Goal: Task Accomplishment & Management: Manage account settings

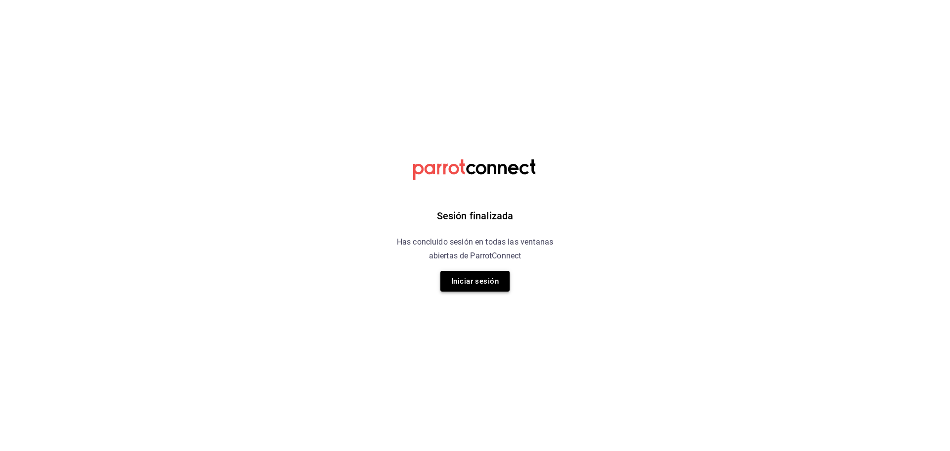
click at [484, 281] on button "Iniciar sesión" at bounding box center [475, 281] width 69 height 21
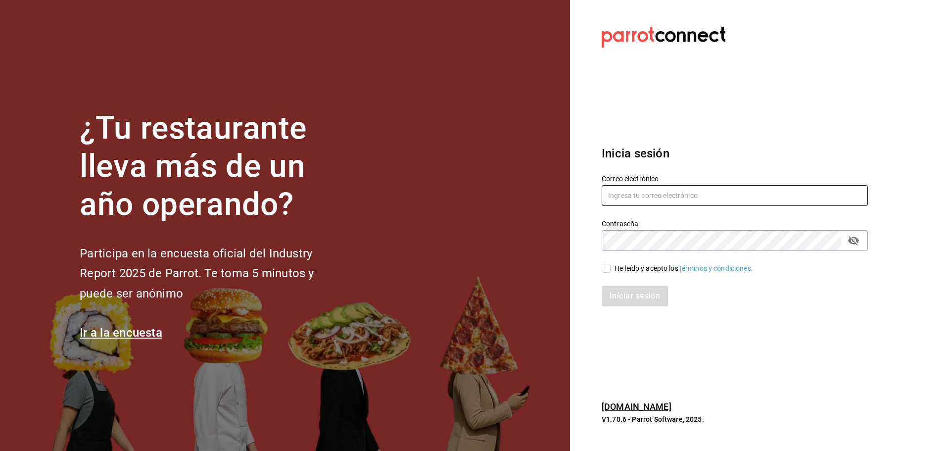
click at [676, 199] on input "text" at bounding box center [735, 195] width 266 height 21
type input "[EMAIL_ADDRESS][DOMAIN_NAME]"
click at [614, 262] on div "He leído y acepto los Términos y condiciones." at bounding box center [729, 262] width 278 height 23
click at [614, 268] on span "He leído y acepto los Términos y condiciones." at bounding box center [682, 268] width 143 height 10
click at [611, 268] on input "He leído y acepto los Términos y condiciones." at bounding box center [606, 268] width 9 height 9
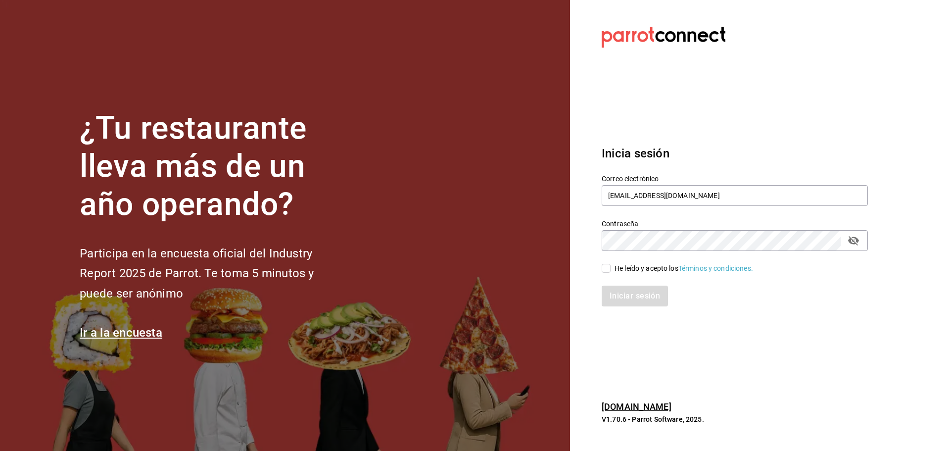
checkbox input "true"
click at [626, 290] on button "Iniciar sesión" at bounding box center [635, 296] width 67 height 21
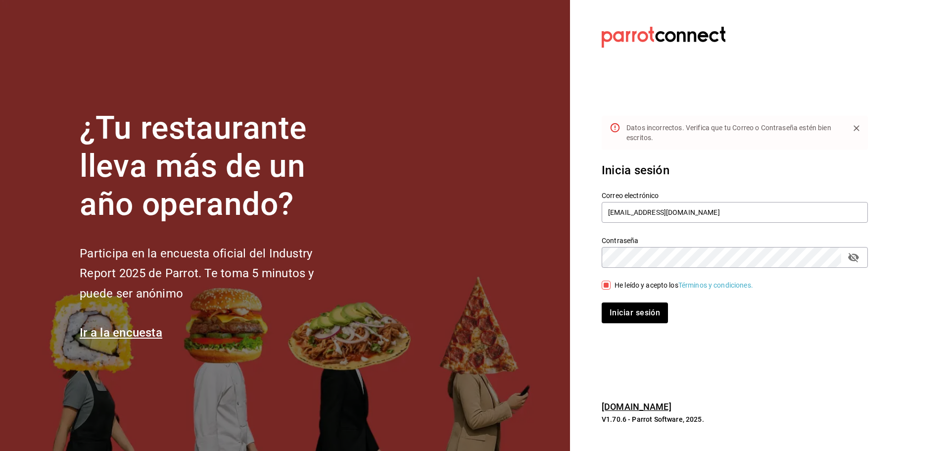
click at [852, 268] on div "He leído y acepto los Términos y condiciones." at bounding box center [729, 279] width 278 height 23
click at [856, 265] on button "passwordField" at bounding box center [854, 257] width 17 height 17
drag, startPoint x: 698, startPoint y: 210, endPoint x: 582, endPoint y: 214, distance: 116.4
click at [582, 214] on section "Datos incorrectos. Verifica que tu Correo o Contraseña [PERSON_NAME] escritos. …" at bounding box center [731, 225] width 322 height 451
type input "[EMAIL_ADDRESS][DOMAIN_NAME]"
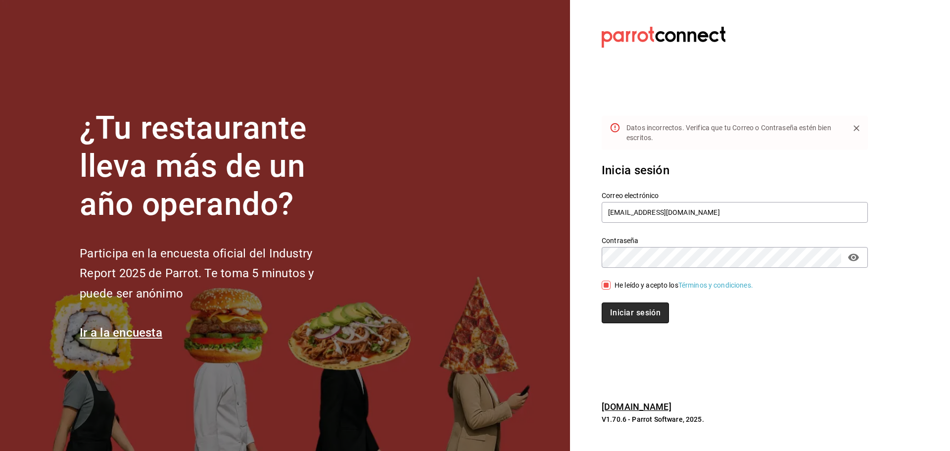
click at [638, 307] on button "Iniciar sesión" at bounding box center [635, 312] width 67 height 21
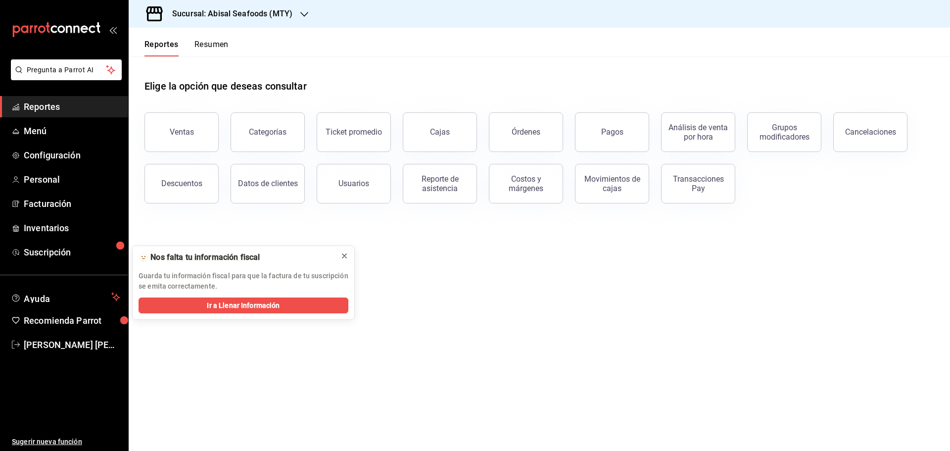
click at [343, 252] on icon at bounding box center [345, 256] width 8 height 8
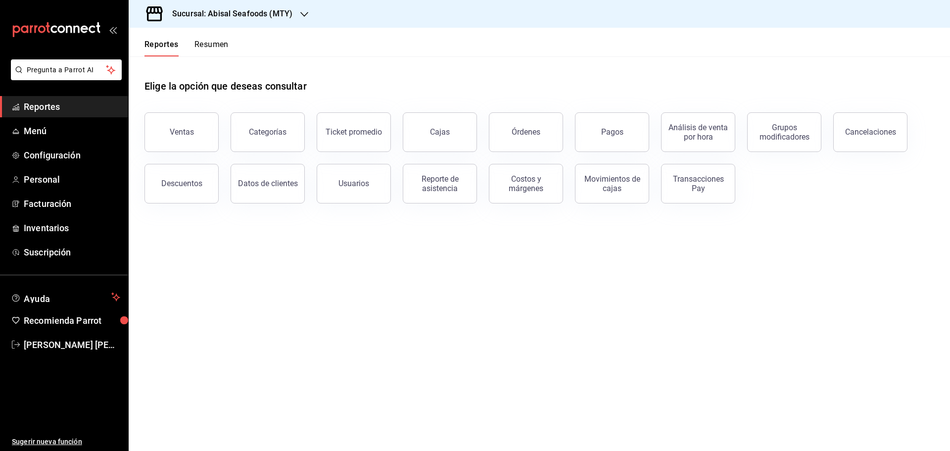
click at [263, 17] on h3 "Sucursal: Abisal Seafoods (MTY)" at bounding box center [228, 14] width 128 height 12
click at [223, 41] on div "Abisal Seafoods (MTY)" at bounding box center [203, 43] width 133 height 10
click at [356, 186] on div "Usuarios" at bounding box center [354, 183] width 31 height 9
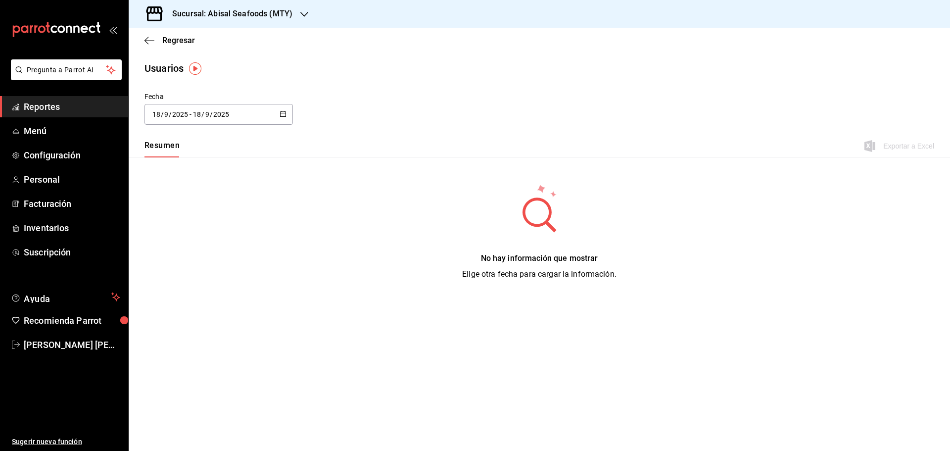
click at [71, 108] on span "Reportes" at bounding box center [72, 106] width 97 height 13
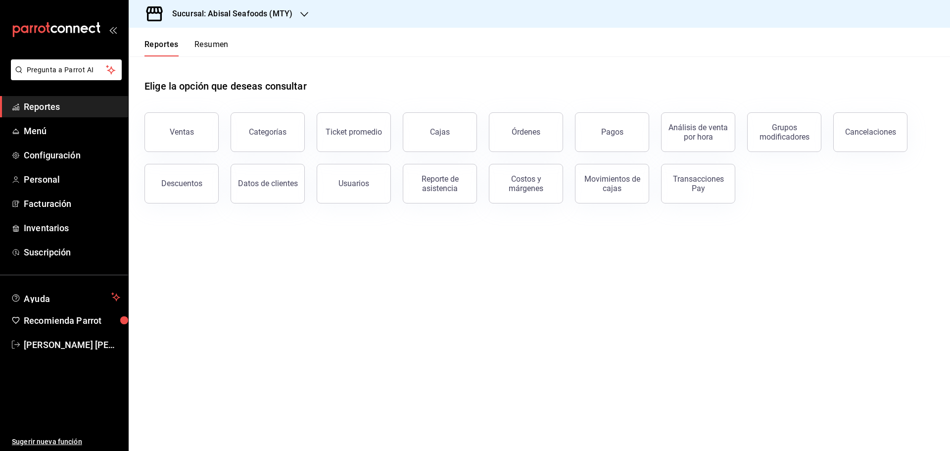
click at [76, 107] on span "Reportes" at bounding box center [72, 106] width 97 height 13
click at [280, 8] on h3 "Sucursal: Abisal Seafoods (MTY)" at bounding box center [228, 14] width 128 height 12
click at [202, 44] on span "Abisal Seafoods (MTY)" at bounding box center [172, 43] width 71 height 10
click at [367, 190] on button "Usuarios" at bounding box center [354, 184] width 74 height 40
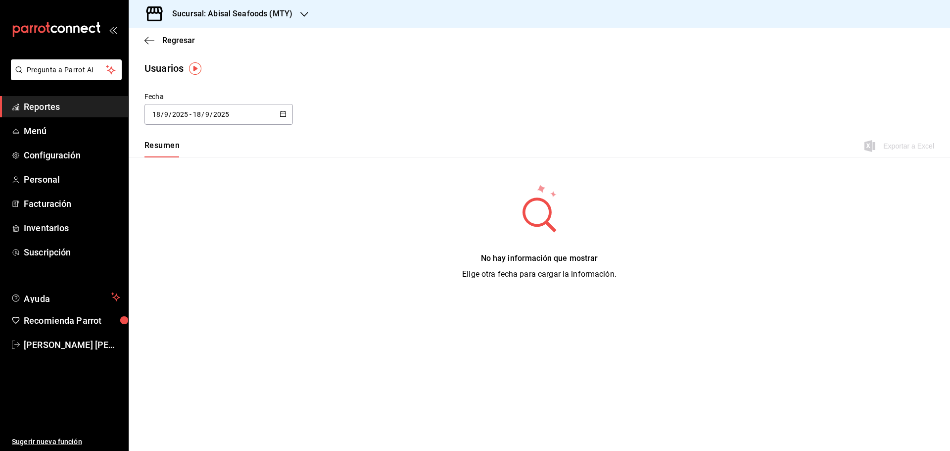
click at [286, 113] on \(Stroke\) "button" at bounding box center [283, 113] width 6 height 5
click at [188, 254] on li "Rango de fechas" at bounding box center [192, 257] width 94 height 22
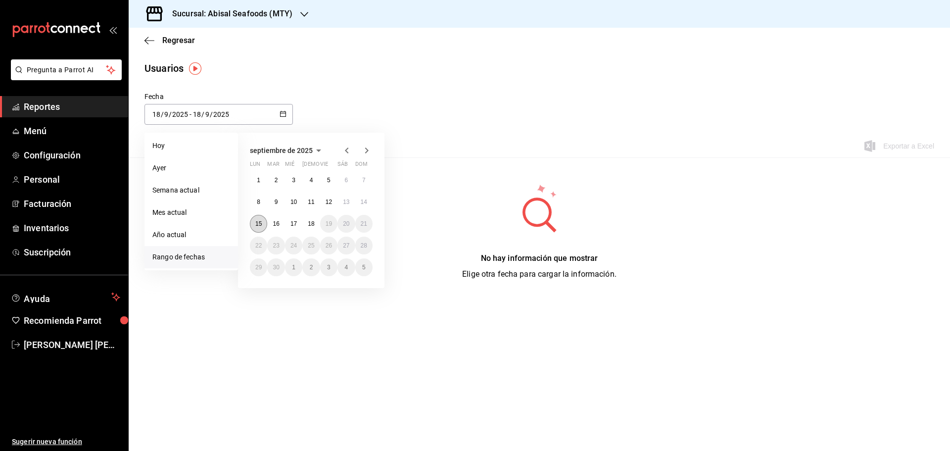
click at [258, 222] on abbr "15" at bounding box center [258, 223] width 6 height 7
type input "2025-09-15"
type input "15"
type input "2025-09-15"
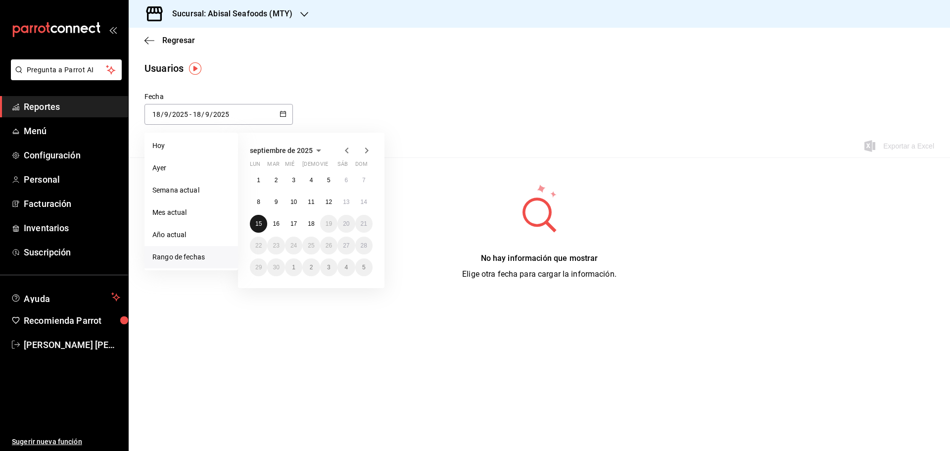
type input "15"
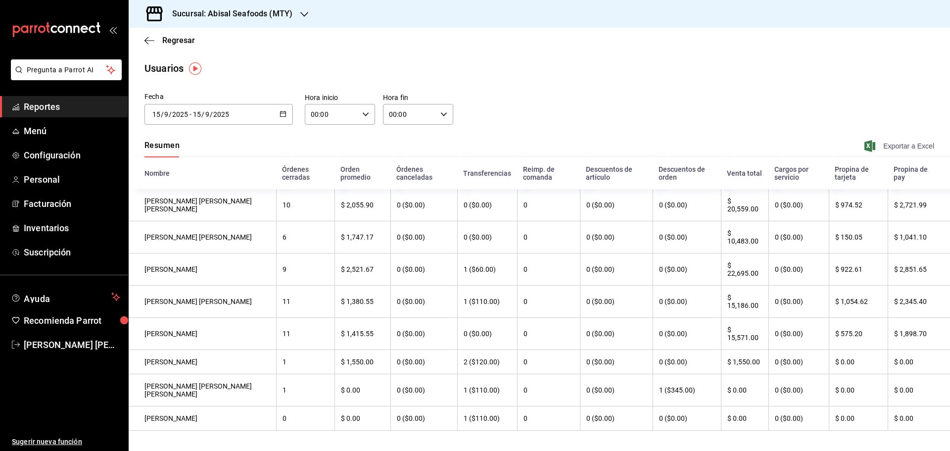
click at [882, 148] on span "Exportar a Excel" at bounding box center [901, 146] width 68 height 12
click at [277, 110] on div "2025-09-15 15 / 9 / 2025 - 2025-09-15 15 / 9 / 2025" at bounding box center [219, 114] width 149 height 21
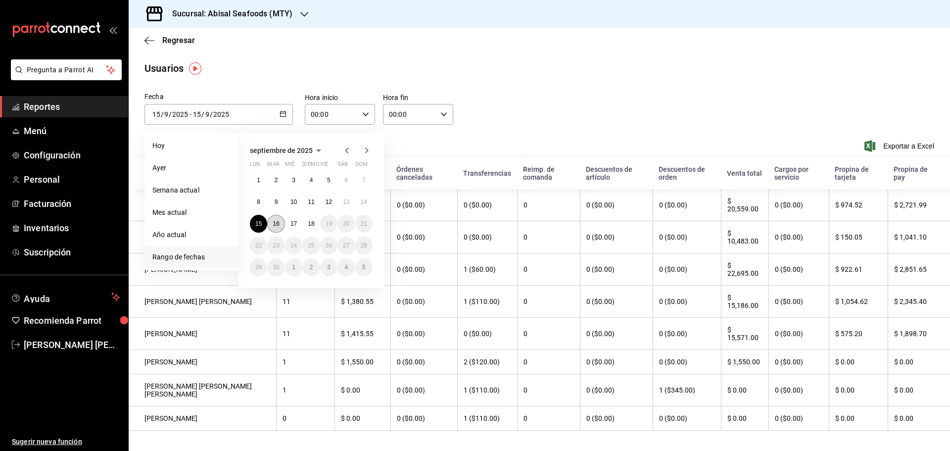
click at [277, 223] on abbr "16" at bounding box center [276, 223] width 6 height 7
type input "2025-09-16"
type input "16"
type input "2025-09-16"
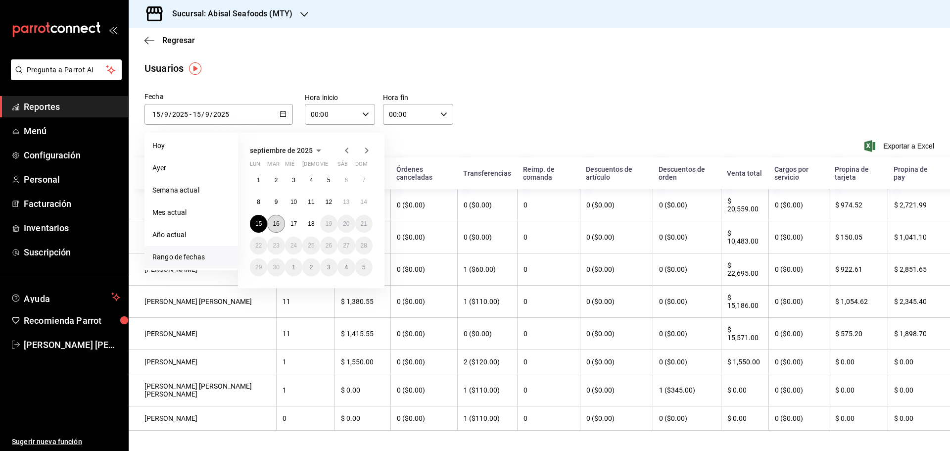
type input "16"
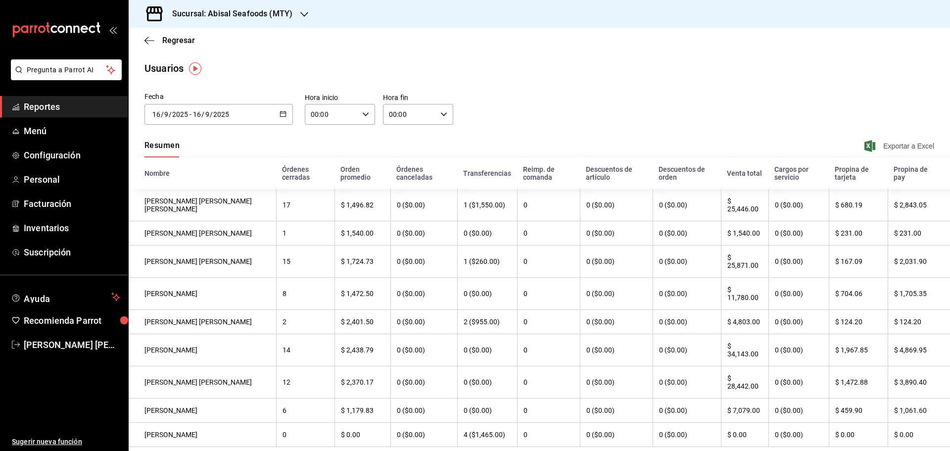
click at [898, 149] on span "Exportar a Excel" at bounding box center [901, 146] width 68 height 12
click at [277, 112] on div "2025-09-16 16 / 9 / 2025 - 2025-09-16 16 / 9 / 2025" at bounding box center [219, 114] width 149 height 21
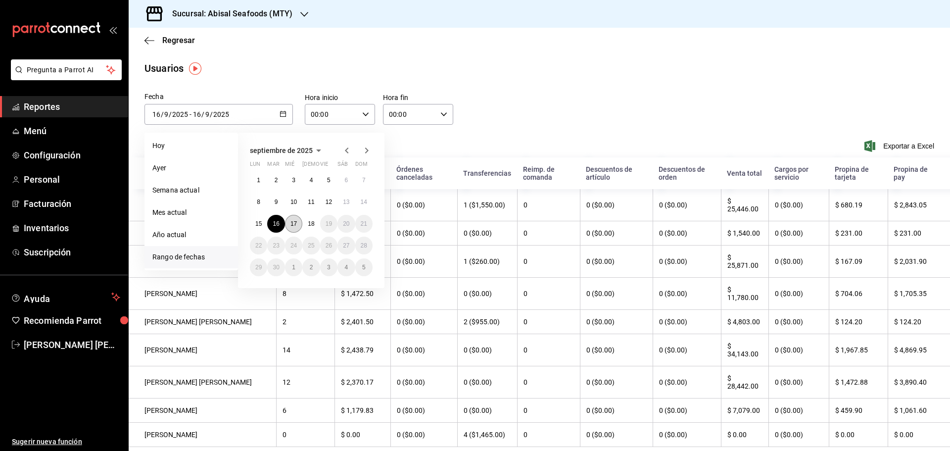
click at [298, 221] on button "17" at bounding box center [293, 224] width 17 height 18
type input "2025-09-17"
type input "17"
type input "2025-09-17"
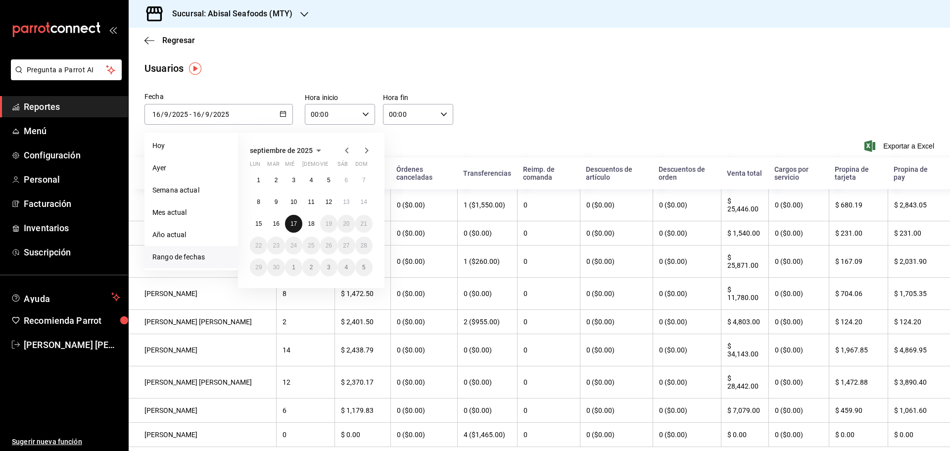
type input "17"
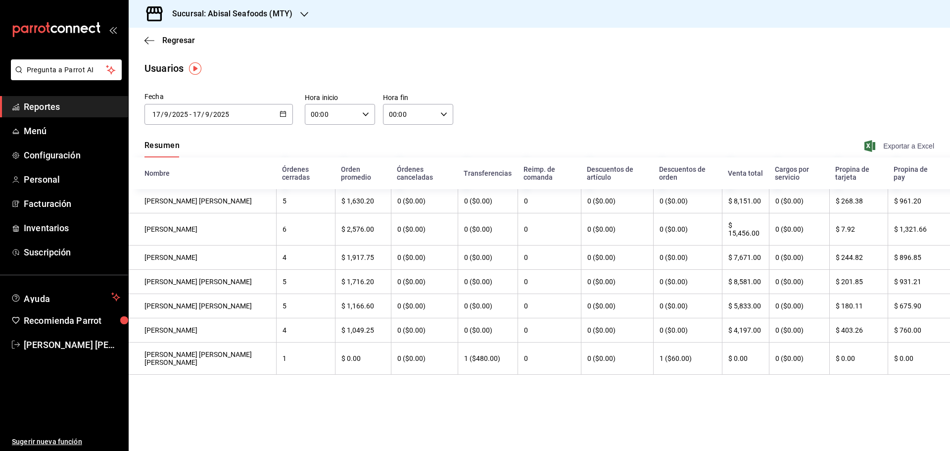
click at [905, 145] on span "Exportar a Excel" at bounding box center [901, 146] width 68 height 12
click at [66, 36] on icon "mailbox folders" at bounding box center [56, 29] width 89 height 15
